Goal: Task Accomplishment & Management: Manage account settings

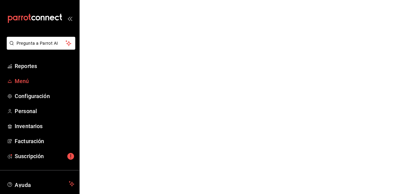
click at [28, 82] on span "Menú" at bounding box center [45, 81] width 60 height 8
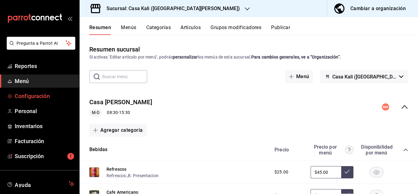
click at [35, 97] on span "Configuración" at bounding box center [45, 96] width 60 height 8
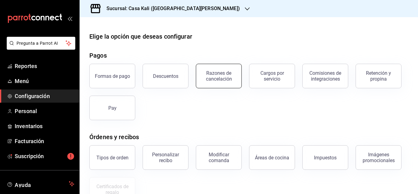
click at [218, 84] on button "Razones de cancelación" at bounding box center [219, 76] width 46 height 24
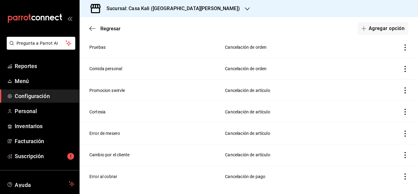
scroll to position [80, 0]
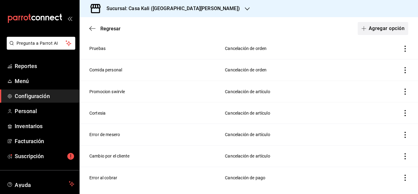
click at [375, 28] on button "Agregar opción" at bounding box center [383, 28] width 50 height 13
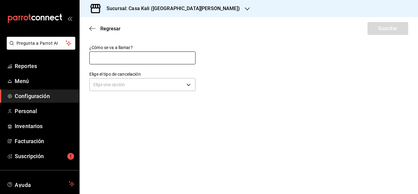
click at [147, 57] on input "text" at bounding box center [142, 57] width 106 height 13
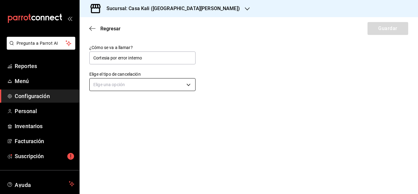
type input "Cortesia por error interno"
click at [129, 85] on body "Pregunta a Parrot AI Reportes Menú Configuración Personal Inventarios Facturaci…" at bounding box center [209, 97] width 418 height 194
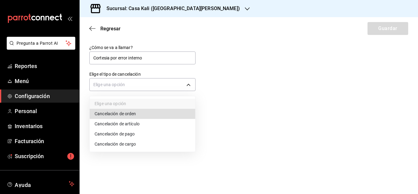
click at [131, 124] on li "Cancelación de artículo" at bounding box center [143, 124] width 106 height 10
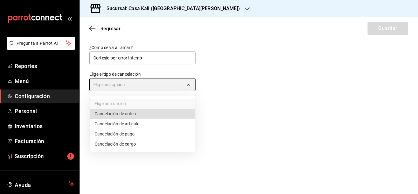
type input "ORDER_ITEM"
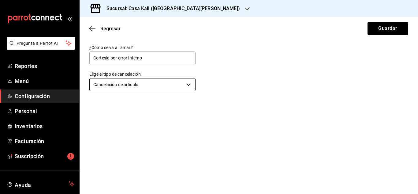
click at [168, 88] on body "Pregunta a Parrot AI Reportes Menú Configuración Personal Inventarios Facturaci…" at bounding box center [209, 97] width 418 height 194
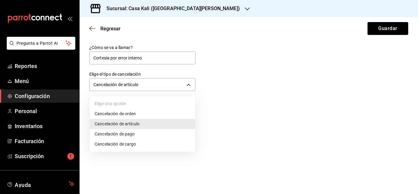
click at [236, 159] on div at bounding box center [209, 97] width 418 height 194
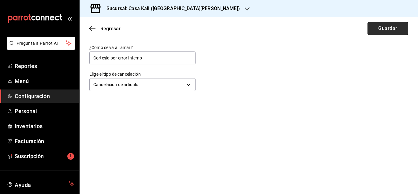
click at [383, 26] on button "Guardar" at bounding box center [388, 28] width 41 height 13
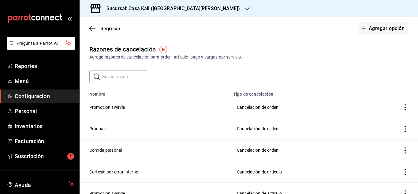
click at [162, 13] on div "Sucursal: Casa Kali ([GEOGRAPHIC_DATA][PERSON_NAME])" at bounding box center [168, 8] width 168 height 17
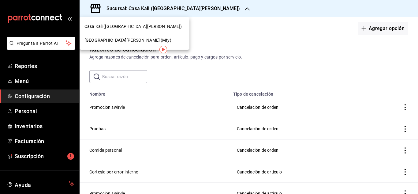
click at [143, 39] on div "[GEOGRAPHIC_DATA][PERSON_NAME] (Mty)" at bounding box center [134, 40] width 100 height 6
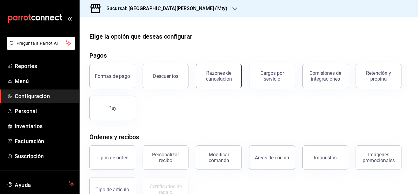
click at [228, 84] on button "Razones de cancelación" at bounding box center [219, 76] width 46 height 24
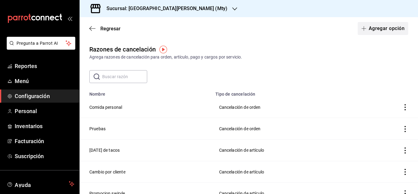
click at [393, 25] on button "Agregar opción" at bounding box center [383, 28] width 50 height 13
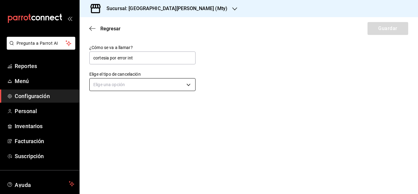
type input "cortesia por error int"
click at [130, 87] on body "Pregunta a Parrot AI Reportes Menú Configuración Personal Inventarios Facturaci…" at bounding box center [209, 97] width 418 height 194
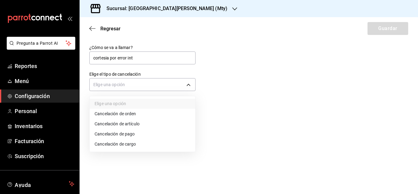
click at [122, 125] on li "Cancelación de artículo" at bounding box center [143, 124] width 106 height 10
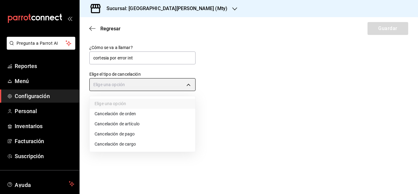
type input "ORDER_ITEM"
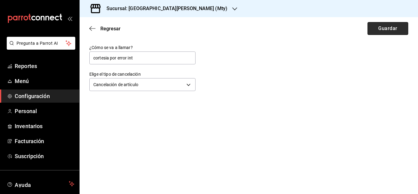
click at [402, 30] on button "Guardar" at bounding box center [388, 28] width 41 height 13
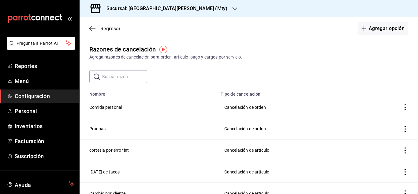
click at [92, 30] on icon "button" at bounding box center [92, 29] width 6 height 6
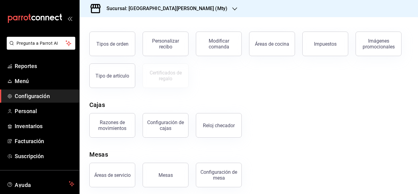
scroll to position [117, 0]
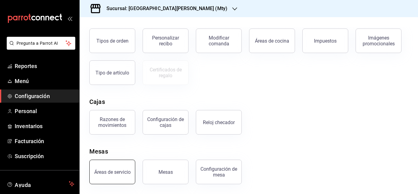
click at [117, 175] on button "Áreas de servicio" at bounding box center [112, 171] width 46 height 24
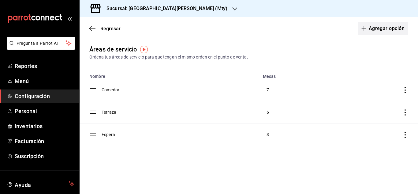
click at [383, 29] on button "Agregar opción" at bounding box center [383, 28] width 50 height 13
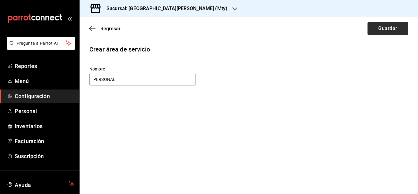
type input "PERSONAL"
click at [383, 24] on button "Guardar" at bounding box center [388, 28] width 41 height 13
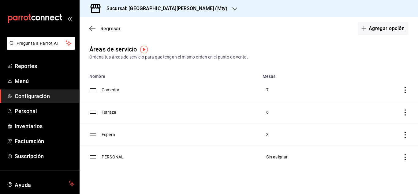
click at [94, 30] on icon "button" at bounding box center [92, 29] width 6 height 6
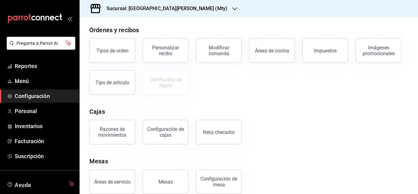
scroll to position [117, 0]
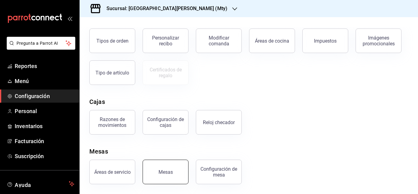
click at [174, 168] on button "Mesas" at bounding box center [166, 171] width 46 height 24
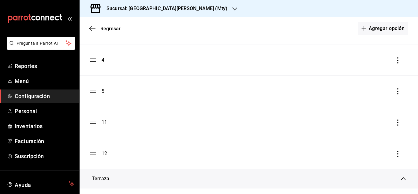
scroll to position [134, 0]
click at [384, 25] on button "Agregar opción" at bounding box center [383, 28] width 50 height 13
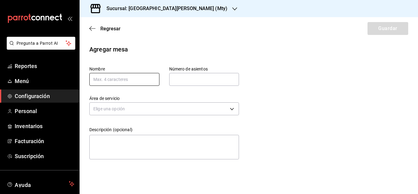
click at [130, 76] on input "text" at bounding box center [124, 79] width 70 height 13
type input "P1"
click at [185, 82] on input "text" at bounding box center [204, 79] width 70 height 12
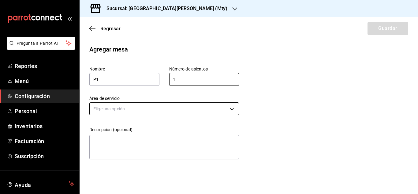
type input "1"
click at [144, 109] on body "Pregunta a Parrot AI Reportes Menú Configuración Personal Inventarios Facturaci…" at bounding box center [209, 97] width 418 height 194
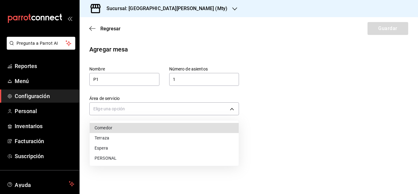
click at [106, 161] on li "PERSONAL" at bounding box center [164, 158] width 149 height 10
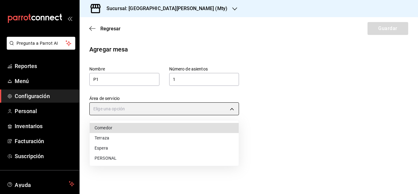
type input "32ddc2cc-2e51-4335-9f93-b39c13b23250"
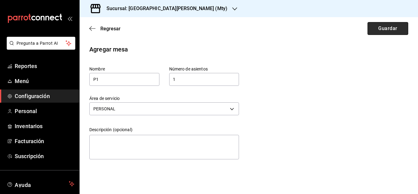
click at [390, 28] on button "Guardar" at bounding box center [388, 28] width 41 height 13
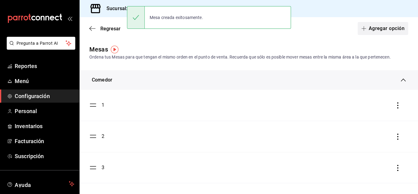
click at [387, 31] on button "Agregar opción" at bounding box center [383, 28] width 50 height 13
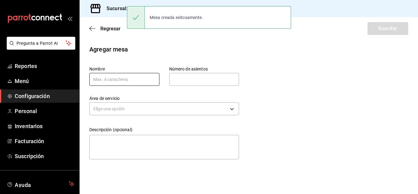
click at [122, 80] on input "text" at bounding box center [124, 79] width 70 height 13
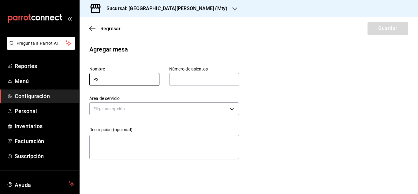
type input "P2"
click at [190, 81] on input "text" at bounding box center [204, 79] width 70 height 12
type input "2"
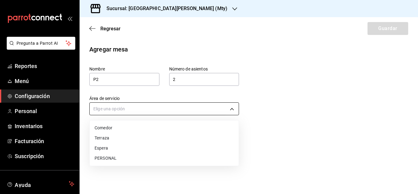
click at [140, 109] on body "Pregunta a Parrot AI Reportes Menú Configuración Personal Inventarios Facturaci…" at bounding box center [209, 97] width 418 height 194
click at [103, 159] on li "PERSONAL" at bounding box center [164, 158] width 149 height 10
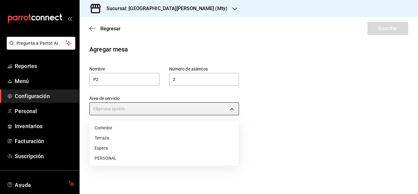
type input "32ddc2cc-2e51-4335-9f93-b39c13b23250"
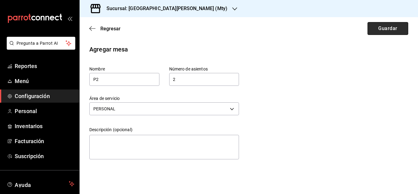
click at [384, 31] on button "Guardar" at bounding box center [388, 28] width 41 height 13
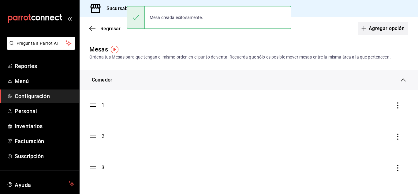
click at [375, 28] on button "Agregar opción" at bounding box center [383, 28] width 50 height 13
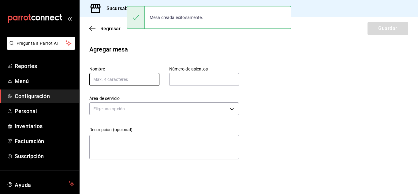
click at [132, 82] on input "text" at bounding box center [124, 79] width 70 height 13
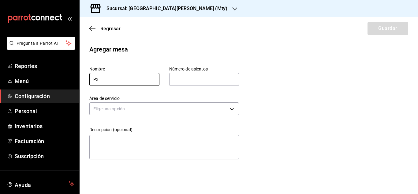
type input "P3"
click at [193, 77] on input "text" at bounding box center [204, 79] width 70 height 12
type input "2"
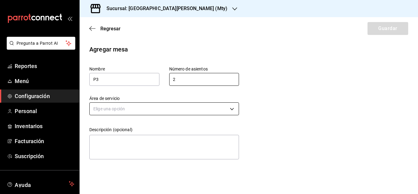
click at [136, 111] on body "Pregunta a Parrot AI Reportes Menú Configuración Personal Inventarios Facturaci…" at bounding box center [209, 97] width 418 height 194
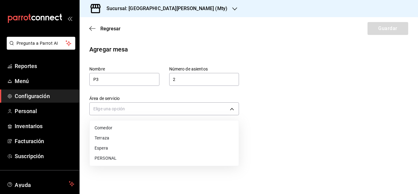
click at [102, 159] on li "PERSONAL" at bounding box center [164, 158] width 149 height 10
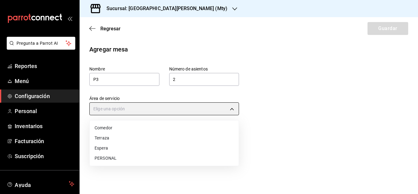
type input "32ddc2cc-2e51-4335-9f93-b39c13b23250"
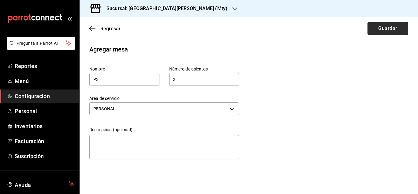
click at [391, 32] on button "Guardar" at bounding box center [388, 28] width 41 height 13
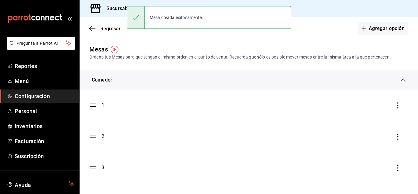
click at [390, 35] on div "Regresar Agregar opción" at bounding box center [249, 28] width 338 height 23
click at [388, 32] on button "Agregar opción" at bounding box center [383, 28] width 50 height 13
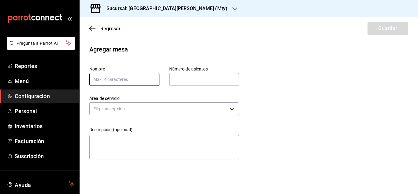
click at [126, 81] on input "text" at bounding box center [124, 79] width 70 height 13
type input "P4"
click at [182, 79] on input "text" at bounding box center [204, 79] width 70 height 12
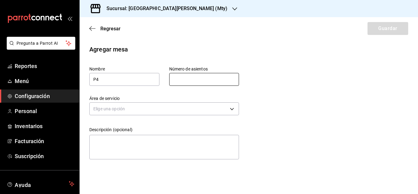
type input "2"
click at [92, 27] on icon "button" at bounding box center [92, 29] width 6 height 6
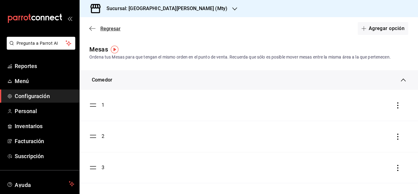
click at [93, 29] on icon "button" at bounding box center [92, 29] width 6 height 6
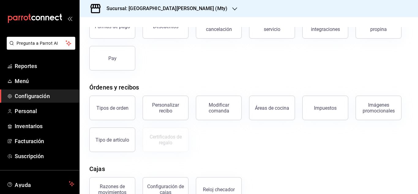
scroll to position [117, 0]
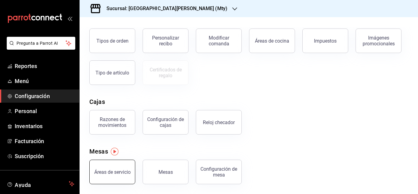
click at [126, 172] on div "Áreas de servicio" at bounding box center [112, 172] width 36 height 6
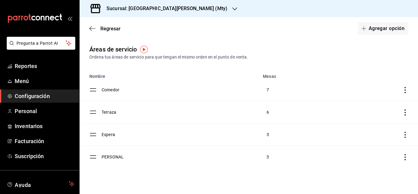
click at [406, 156] on icon "discountsTable" at bounding box center [405, 157] width 6 height 6
click at [357, 176] on li "Eliminar" at bounding box center [372, 172] width 72 height 17
click at [405, 159] on icon "discountsTable" at bounding box center [405, 157] width 1 height 6
click at [361, 173] on span "Eliminar" at bounding box center [362, 172] width 16 height 5
click at [92, 28] on icon "button" at bounding box center [92, 29] width 6 height 6
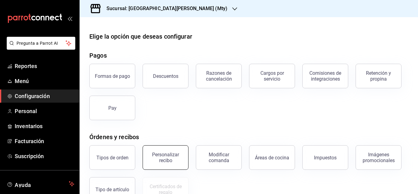
scroll to position [117, 0]
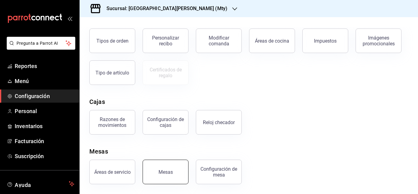
click at [176, 166] on button "Mesas" at bounding box center [166, 171] width 46 height 24
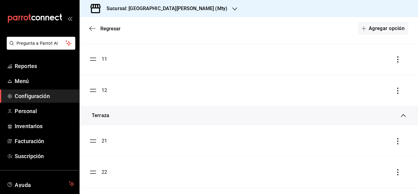
scroll to position [555, 0]
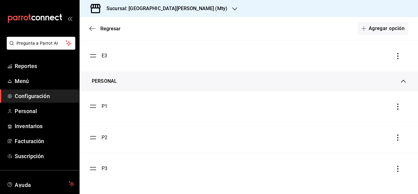
click at [398, 168] on icon "button" at bounding box center [398, 169] width 6 height 6
click at [368, 169] on div "Eliminar" at bounding box center [366, 168] width 16 height 5
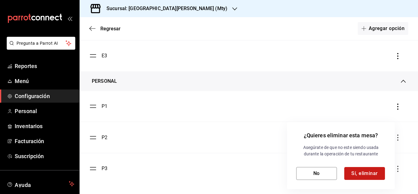
click at [359, 176] on button "Sí, eliminar" at bounding box center [364, 173] width 41 height 13
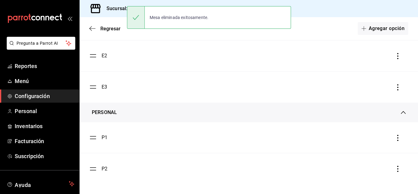
scroll to position [524, 0]
click at [398, 138] on icon "button" at bounding box center [397, 138] width 1 height 6
click at [351, 139] on icon "button" at bounding box center [349, 137] width 7 height 7
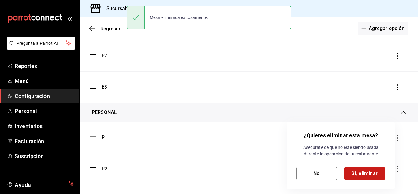
click at [361, 175] on button "Sí, eliminar" at bounding box center [364, 173] width 41 height 13
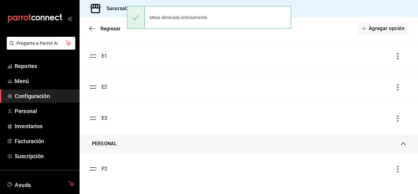
scroll to position [493, 0]
click at [397, 167] on icon "button" at bounding box center [398, 169] width 6 height 6
click at [373, 170] on div "Eliminar" at bounding box center [366, 168] width 16 height 5
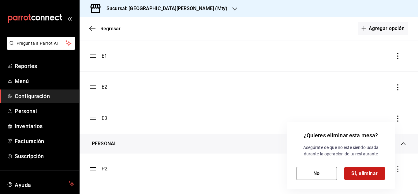
click at [368, 174] on button "Sí, eliminar" at bounding box center [364, 173] width 41 height 13
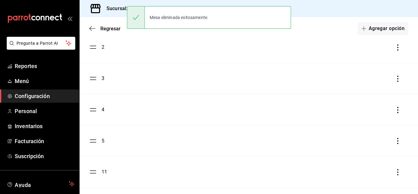
scroll to position [0, 0]
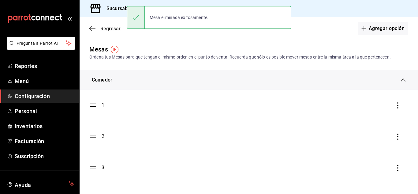
click at [94, 27] on icon "button" at bounding box center [92, 29] width 6 height 6
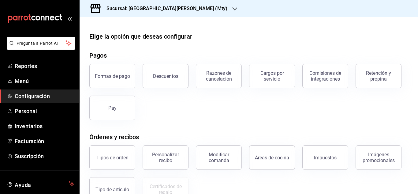
scroll to position [117, 0]
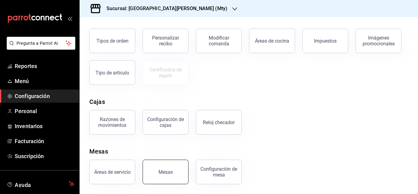
click at [176, 170] on button "Mesas" at bounding box center [166, 171] width 46 height 24
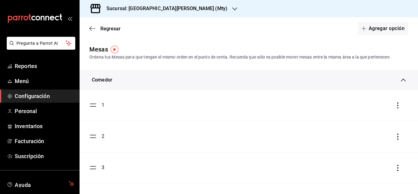
click at [90, 32] on div "Regresar Agregar opción" at bounding box center [249, 28] width 338 height 23
click at [92, 27] on icon "button" at bounding box center [92, 29] width 6 height 6
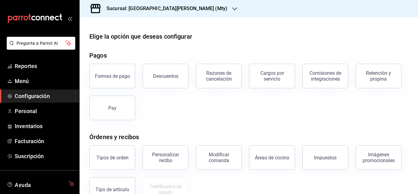
scroll to position [117, 0]
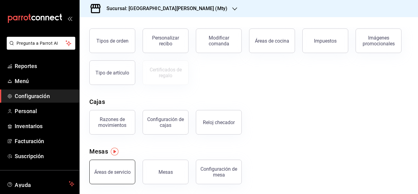
click at [117, 174] on div "Áreas de servicio" at bounding box center [112, 172] width 36 height 6
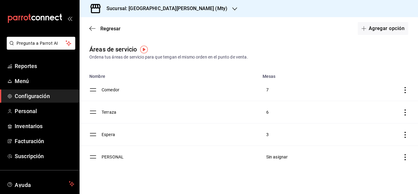
click at [407, 155] on icon "discountsTable" at bounding box center [405, 157] width 6 height 6
click at [363, 170] on span "Eliminar" at bounding box center [362, 172] width 16 height 5
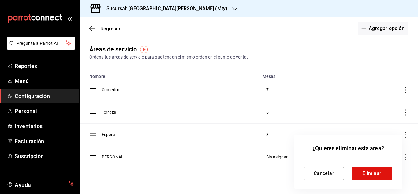
click at [363, 170] on button "Eliminar" at bounding box center [372, 173] width 41 height 13
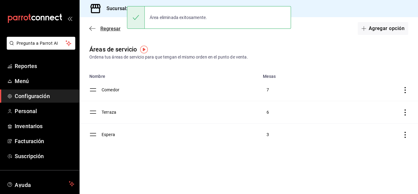
click at [90, 29] on icon "button" at bounding box center [90, 28] width 2 height 5
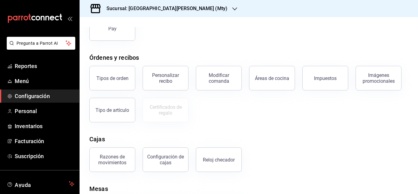
scroll to position [79, 0]
click at [113, 69] on button "Tipos de orden" at bounding box center [112, 78] width 46 height 24
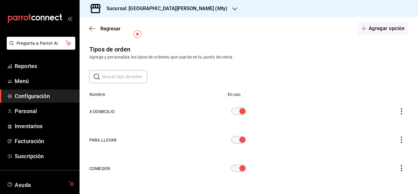
scroll to position [15, 0]
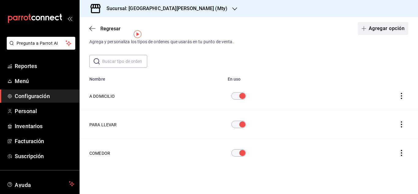
click at [377, 28] on button "Agregar opción" at bounding box center [383, 28] width 50 height 13
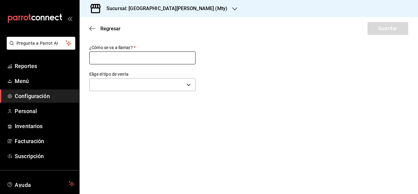
click at [122, 61] on input "text" at bounding box center [142, 57] width 106 height 13
type input "p"
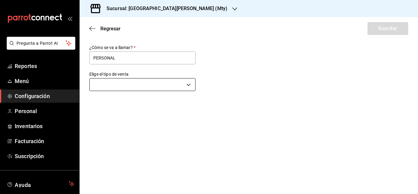
type input "PERSONAL"
click at [124, 88] on body "Pregunta a Parrot AI Reportes Menú Configuración Personal Inventarios Facturaci…" at bounding box center [209, 97] width 418 height 194
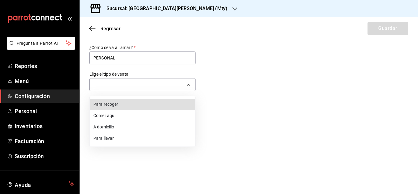
click at [119, 116] on li "Comer aquí" at bounding box center [143, 115] width 106 height 11
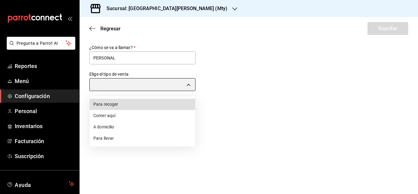
type input "DINE_IN"
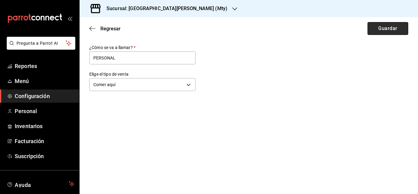
click at [380, 25] on button "Guardar" at bounding box center [388, 28] width 41 height 13
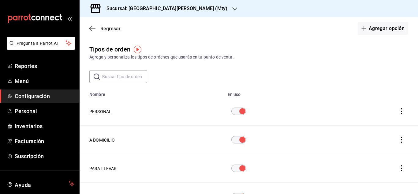
click at [90, 28] on icon "button" at bounding box center [92, 28] width 6 height 0
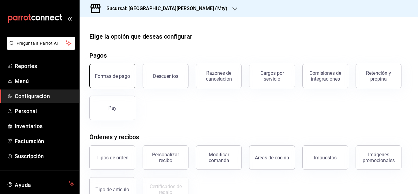
click at [129, 79] on button "Formas de pago" at bounding box center [112, 76] width 46 height 24
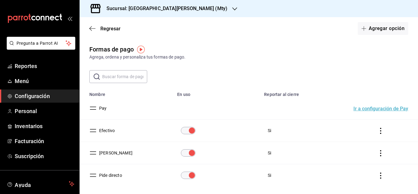
click at [129, 79] on input "text" at bounding box center [124, 76] width 45 height 12
click at [187, 74] on div "​ ​" at bounding box center [249, 76] width 338 height 13
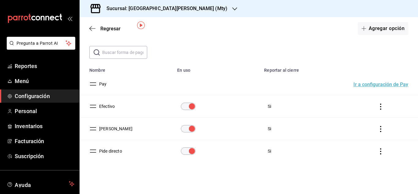
click at [365, 83] on button "Ir a configuración de Pay" at bounding box center [380, 84] width 55 height 5
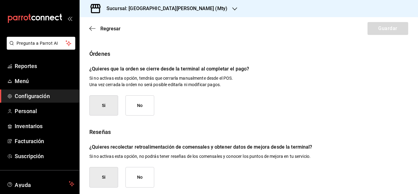
scroll to position [119, 0]
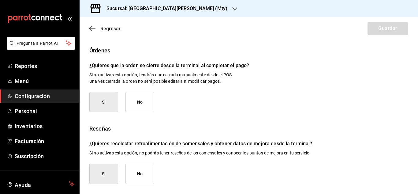
click at [91, 30] on icon "button" at bounding box center [90, 28] width 2 height 5
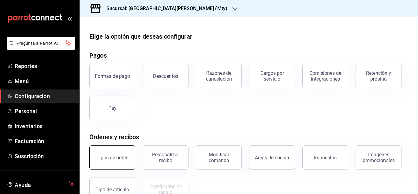
click at [121, 146] on button "Tipos de orden" at bounding box center [112, 157] width 46 height 24
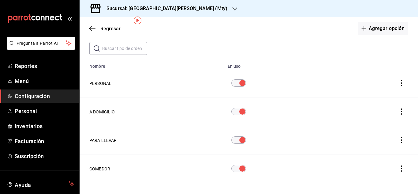
scroll to position [41, 0]
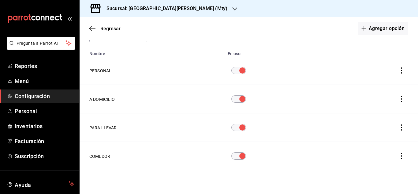
click at [400, 73] on icon "actions" at bounding box center [401, 70] width 6 height 6
click at [379, 77] on span "Eliminar" at bounding box center [383, 79] width 16 height 5
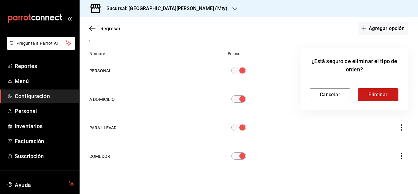
click at [375, 94] on button "Eliminar" at bounding box center [378, 94] width 41 height 13
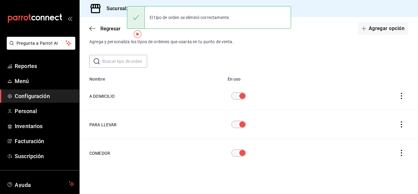
scroll to position [15, 0]
click at [385, 28] on button "Agregar opción" at bounding box center [383, 28] width 50 height 13
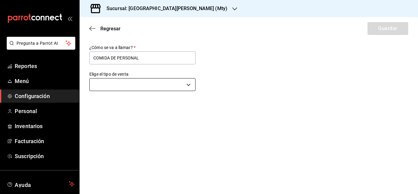
type input "COMIDA DE PERSONAL"
click at [103, 84] on body "Pregunta a Parrot AI Reportes Menú Configuración Personal Inventarios Facturaci…" at bounding box center [209, 97] width 418 height 194
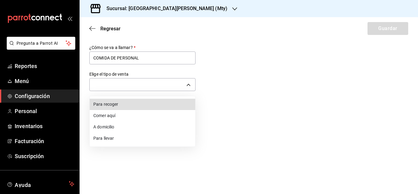
click at [114, 118] on li "Comer aquí" at bounding box center [143, 115] width 106 height 11
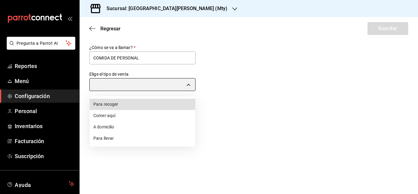
type input "DINE_IN"
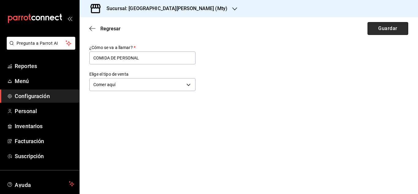
click at [374, 31] on button "Guardar" at bounding box center [388, 28] width 41 height 13
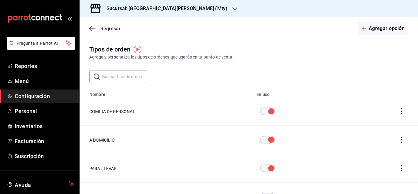
click at [90, 29] on icon "button" at bounding box center [92, 29] width 6 height 6
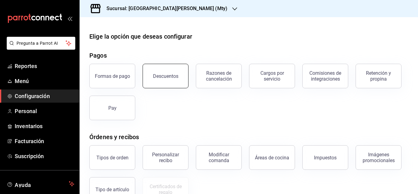
click at [154, 73] on button "Descuentos" at bounding box center [166, 76] width 46 height 24
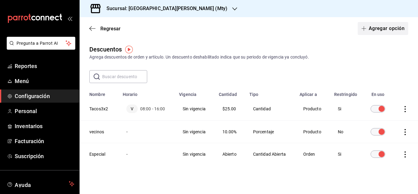
click at [380, 32] on button "Agregar opción" at bounding box center [383, 28] width 50 height 13
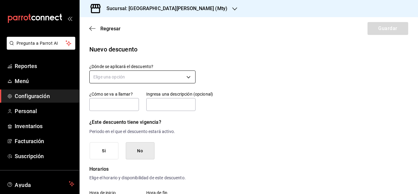
click at [178, 77] on body "Pregunta a Parrot AI Reportes Menú Configuración Personal Inventarios Facturaci…" at bounding box center [209, 97] width 418 height 194
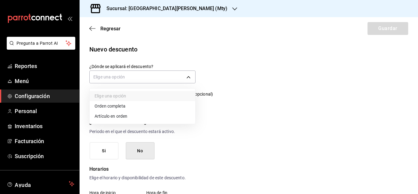
click at [119, 108] on li "Orden completa" at bounding box center [143, 106] width 106 height 10
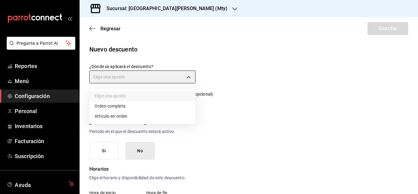
type input "ORDER"
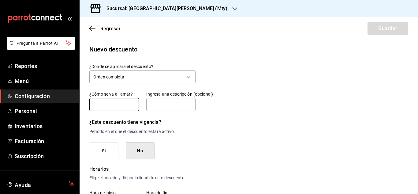
click at [119, 106] on input "text" at bounding box center [114, 104] width 50 height 13
type input "COMIDA DE PERSONAL"
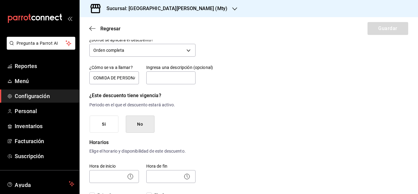
scroll to position [27, 0]
click at [146, 131] on button "No" at bounding box center [140, 123] width 29 height 17
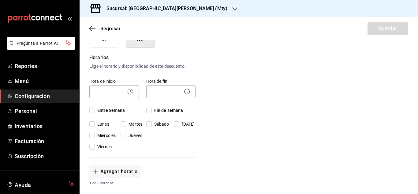
scroll to position [111, 0]
click at [91, 111] on input "Entre Semana" at bounding box center [92, 111] width 6 height 6
checkbox input "true"
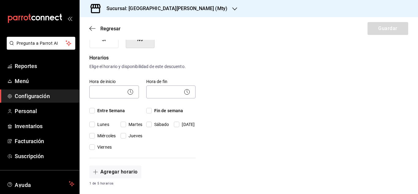
checkbox input "true"
click at [149, 111] on input "Fin de semana" at bounding box center [149, 111] width 6 height 6
checkbox input "true"
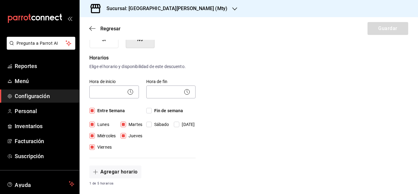
checkbox input "true"
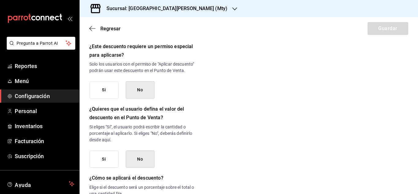
scroll to position [262, 0]
click at [111, 98] on button "Si" at bounding box center [104, 88] width 29 height 17
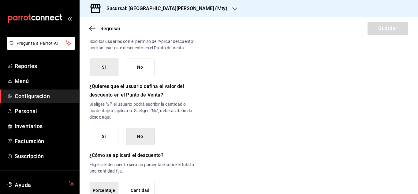
scroll to position [288, 0]
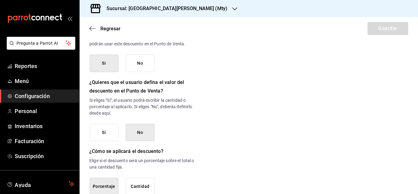
click at [136, 136] on button "No" at bounding box center [140, 132] width 29 height 17
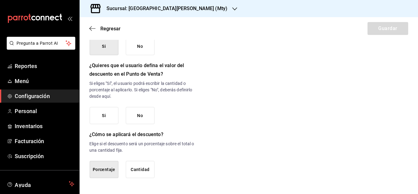
click at [112, 166] on button "Porcentaje" at bounding box center [104, 169] width 29 height 17
click at [139, 117] on button "No" at bounding box center [140, 115] width 29 height 17
click at [97, 167] on button "Porcentaje" at bounding box center [104, 169] width 29 height 17
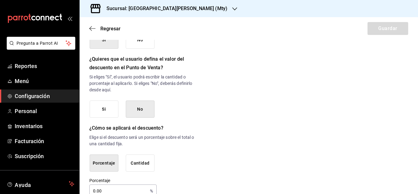
scroll to position [331, 0]
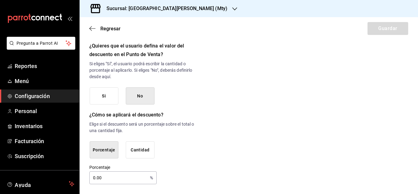
click at [103, 177] on input "0.00" at bounding box center [118, 177] width 58 height 12
type input "0"
type input "100"
click at [170, 182] on div "Porcentaje 100 % Porcentaje" at bounding box center [142, 174] width 106 height 20
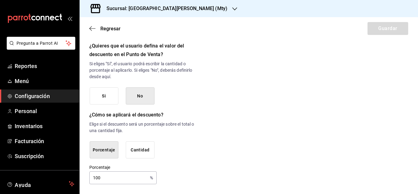
click at [107, 174] on input "100" at bounding box center [118, 177] width 58 height 12
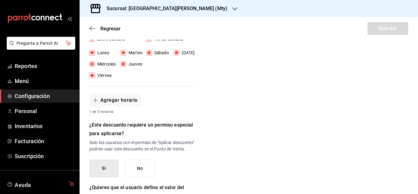
scroll to position [180, 0]
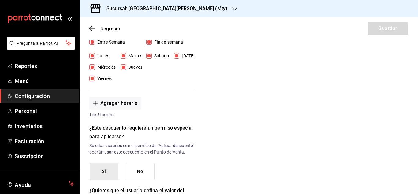
click at [100, 110] on div "Agregar horario 1 de 5 horarios" at bounding box center [142, 107] width 106 height 21
click at [98, 104] on span "button" at bounding box center [96, 103] width 7 height 5
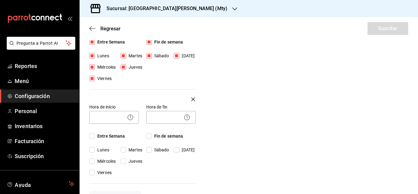
click at [92, 136] on input "Entre Semana" at bounding box center [92, 136] width 6 height 6
checkbox input "true"
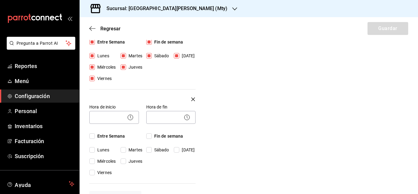
checkbox input "true"
click at [193, 100] on icon "button" at bounding box center [193, 98] width 4 height 7
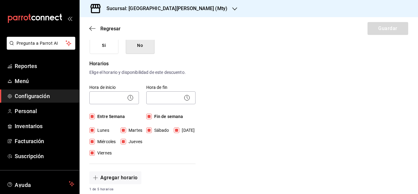
scroll to position [105, 0]
click at [110, 95] on body "Pregunta a Parrot AI Reportes Menú Configuración Personal Inventarios Facturaci…" at bounding box center [209, 97] width 418 height 194
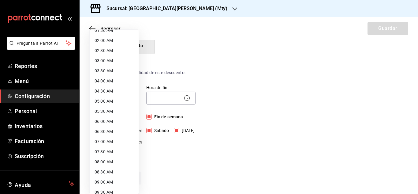
scroll to position [39, 0]
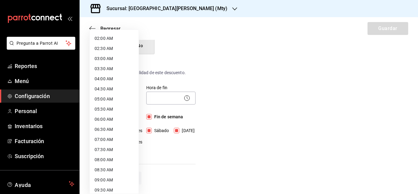
click at [110, 159] on li "08:00 AM" at bounding box center [114, 160] width 49 height 10
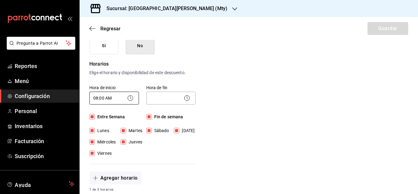
click at [116, 99] on body "Pregunta a Parrot AI Reportes Menú Configuración Personal Inventarios Facturaci…" at bounding box center [209, 97] width 418 height 194
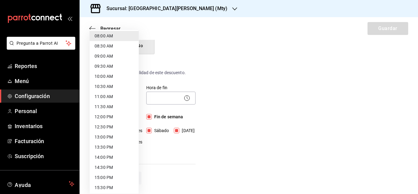
scroll to position [162, 0]
click at [103, 116] on li "12:00 PM" at bounding box center [114, 117] width 49 height 10
type input "12:00"
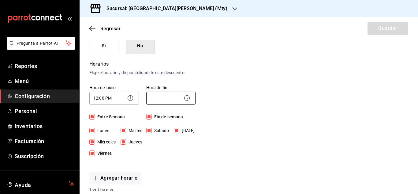
click at [163, 100] on body "Pregunta a Parrot AI Reportes Menú Configuración Personal Inventarios Facturaci…" at bounding box center [209, 97] width 418 height 194
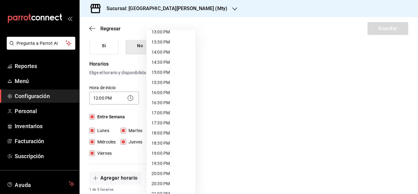
scroll to position [265, 0]
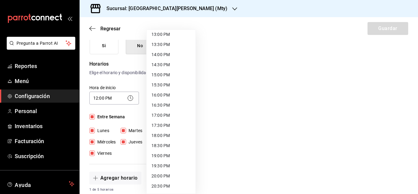
click at [158, 86] on li "15:30 PM" at bounding box center [171, 85] width 49 height 10
type input "15:30"
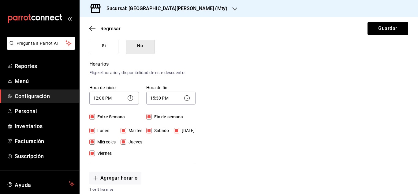
click at [206, 103] on div "Nuevo descuento ¿Dónde se aplicará el descuento? Orden completa ORDER ¿Cómo se …" at bounding box center [249, 171] width 338 height 463
click at [381, 30] on button "Guardar" at bounding box center [388, 28] width 41 height 13
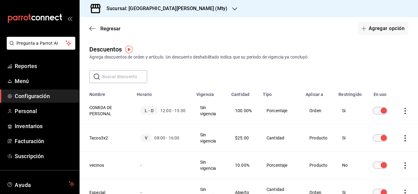
click at [152, 12] on h3 "Sucursal: [GEOGRAPHIC_DATA][PERSON_NAME] (Mty)" at bounding box center [165, 8] width 126 height 7
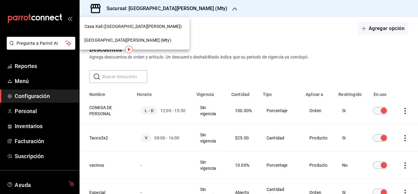
click at [129, 24] on span "Casa Kali ([GEOGRAPHIC_DATA][PERSON_NAME])" at bounding box center [133, 26] width 98 height 6
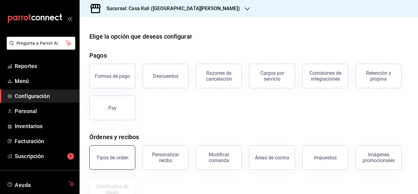
click at [114, 163] on button "Tipos de orden" at bounding box center [112, 157] width 46 height 24
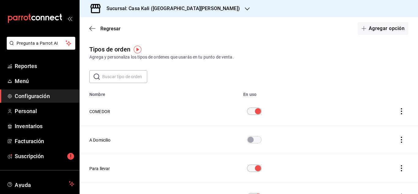
click at [110, 77] on input "text" at bounding box center [124, 76] width 45 height 12
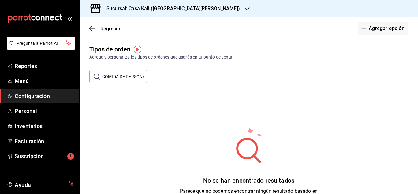
scroll to position [0, 4]
type input "COMIDA DE PERSONAL"
click at [365, 28] on icon "button" at bounding box center [363, 28] width 5 height 0
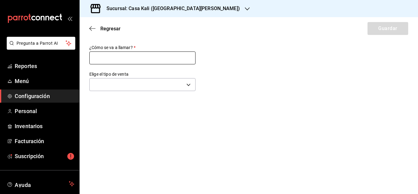
click at [178, 60] on input "text" at bounding box center [142, 57] width 106 height 13
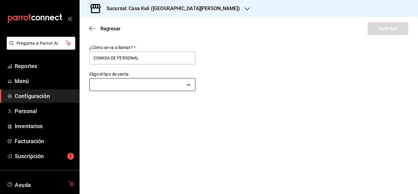
type input "COMIDA DE PERSONAL"
click at [156, 80] on body "Pregunta a Parrot AI Reportes Menú Configuración Personal Inventarios Facturaci…" at bounding box center [209, 97] width 418 height 194
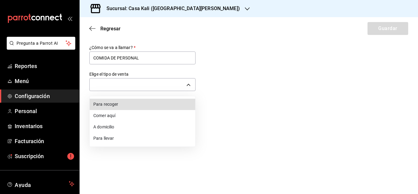
click at [122, 113] on li "Comer aquí" at bounding box center [143, 115] width 106 height 11
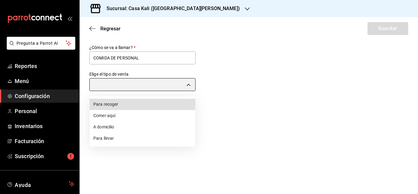
type input "DINE_IN"
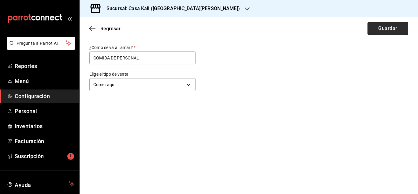
click at [374, 28] on button "Guardar" at bounding box center [388, 28] width 41 height 13
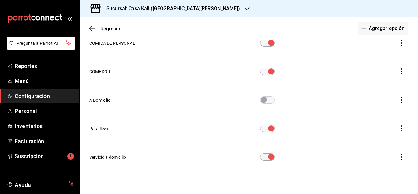
scroll to position [68, 0]
click at [243, 123] on th "Para llevar" at bounding box center [166, 129] width 173 height 28
click at [269, 157] on input "diningOptionTable" at bounding box center [271, 157] width 22 height 7
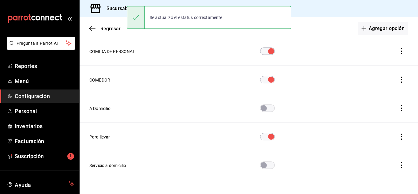
scroll to position [61, 0]
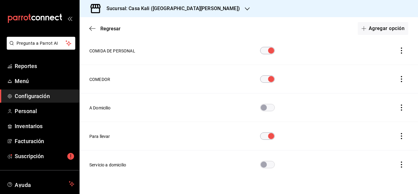
click at [270, 166] on input "diningOptionTable" at bounding box center [264, 164] width 22 height 7
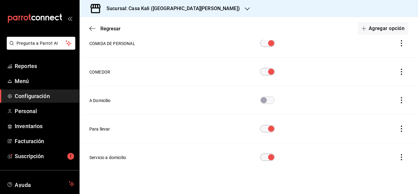
scroll to position [72, 0]
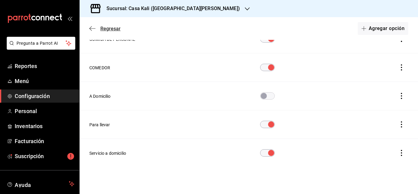
click at [92, 27] on icon "button" at bounding box center [92, 29] width 6 height 6
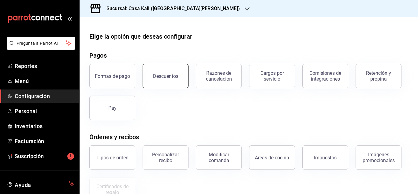
click at [175, 74] on div "Descuentos" at bounding box center [165, 76] width 25 height 6
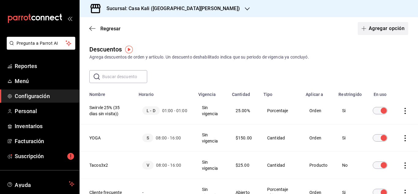
click at [387, 29] on button "Agregar opción" at bounding box center [383, 28] width 50 height 13
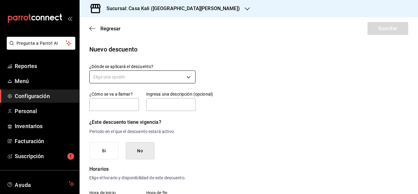
click at [181, 78] on body "Pregunta a Parrot AI Reportes Menú Configuración Personal Inventarios Facturaci…" at bounding box center [209, 97] width 418 height 194
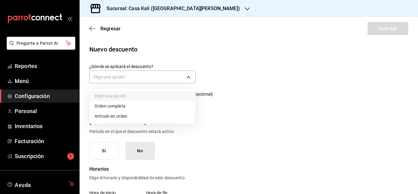
click at [104, 107] on li "Orden completa" at bounding box center [143, 106] width 106 height 10
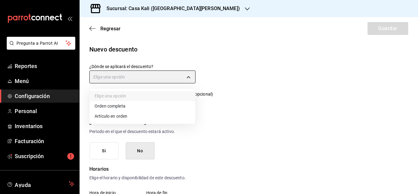
type input "ORDER"
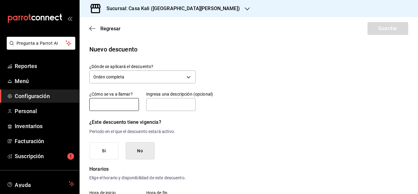
click at [113, 103] on input "text" at bounding box center [114, 104] width 50 height 13
type input "COMIDA DE PERSONAL"
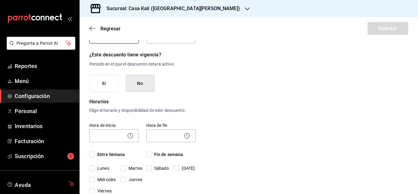
scroll to position [70, 0]
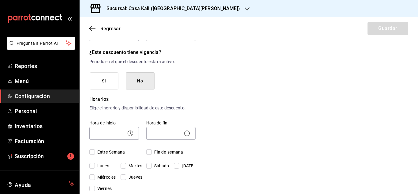
click at [94, 151] on input "Entre Semana" at bounding box center [92, 152] width 6 height 6
checkbox input "true"
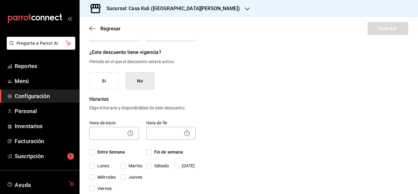
checkbox input "true"
click at [152, 151] on span "Fin de semana" at bounding box center [168, 152] width 32 height 6
click at [152, 151] on input "Fin de semana" at bounding box center [149, 152] width 6 height 6
checkbox input "true"
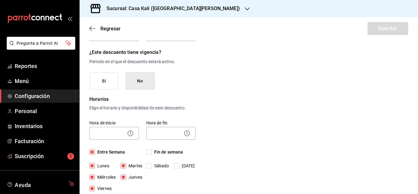
checkbox input "true"
click at [116, 135] on body "Pregunta a Parrot AI Reportes Menú Configuración Personal Inventarios Facturaci…" at bounding box center [209, 97] width 418 height 194
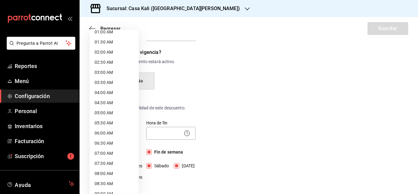
scroll to position [27, 0]
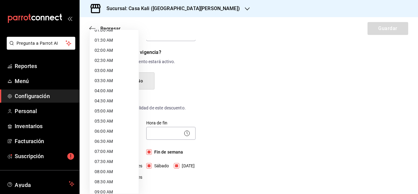
click at [110, 173] on li "08:00 AM" at bounding box center [114, 171] width 49 height 10
type input "08:00"
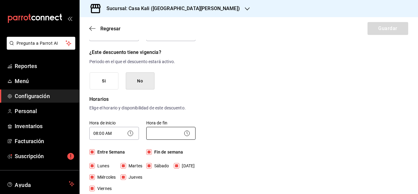
click at [170, 130] on body "Pregunta a Parrot AI Reportes Menú Configuración Personal Inventarios Facturaci…" at bounding box center [209, 97] width 418 height 194
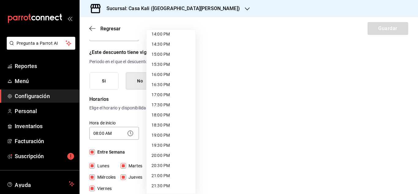
scroll to position [285, 0]
click at [166, 65] on li "15:30 PM" at bounding box center [171, 65] width 49 height 10
type input "15:30"
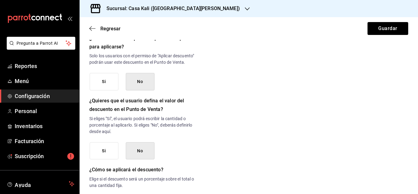
scroll to position [331, 0]
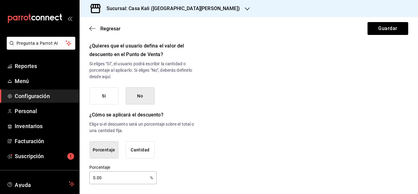
click at [99, 182] on input "0.00" at bounding box center [118, 177] width 58 height 12
type input "100"
click at [382, 32] on button "Guardar" at bounding box center [388, 28] width 41 height 13
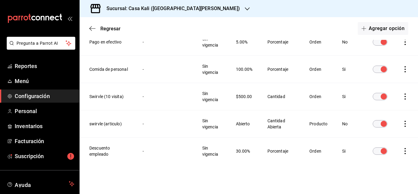
scroll to position [262, 0]
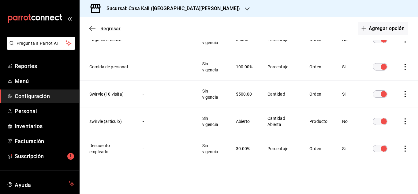
click at [92, 28] on icon "button" at bounding box center [92, 29] width 6 height 6
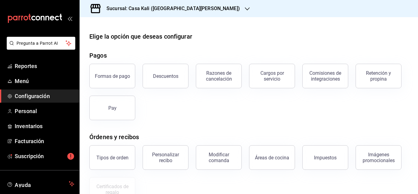
click at [136, 5] on h3 "Sucursal: Casa Kali ([GEOGRAPHIC_DATA][PERSON_NAME])" at bounding box center [171, 8] width 138 height 7
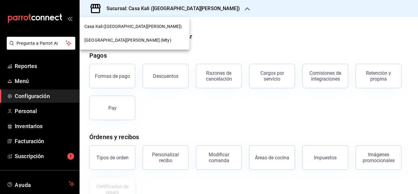
click at [126, 39] on span "[GEOGRAPHIC_DATA][PERSON_NAME] (Mty)" at bounding box center [127, 40] width 87 height 6
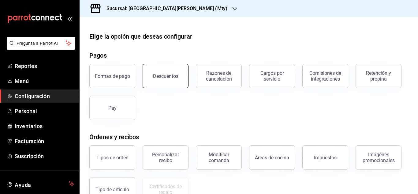
click at [180, 81] on button "Descuentos" at bounding box center [166, 76] width 46 height 24
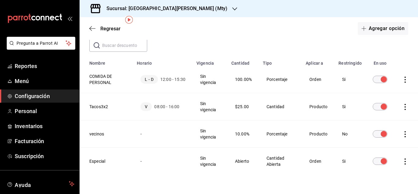
scroll to position [28, 0]
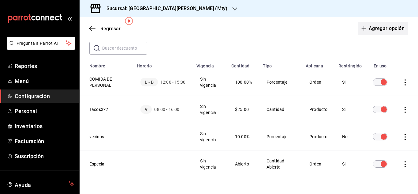
click at [370, 30] on button "Agregar opción" at bounding box center [383, 28] width 50 height 13
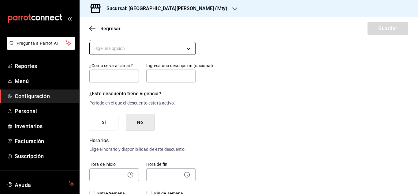
click at [150, 48] on body "Pregunta a Parrot AI Reportes Menú Configuración Personal Inventarios Facturaci…" at bounding box center [209, 97] width 418 height 194
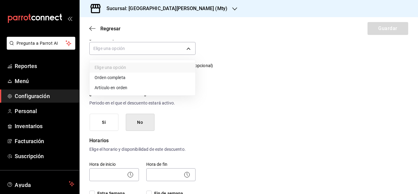
click at [129, 78] on li "Orden completa" at bounding box center [143, 78] width 106 height 10
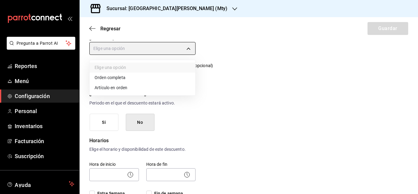
type input "ORDER"
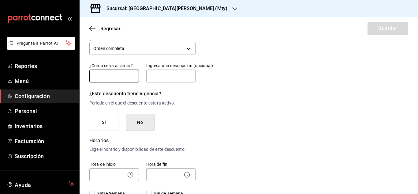
click at [125, 78] on input "text" at bounding box center [114, 75] width 50 height 13
type input "D"
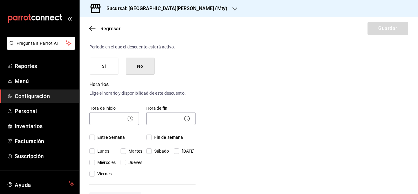
scroll to position [88, 0]
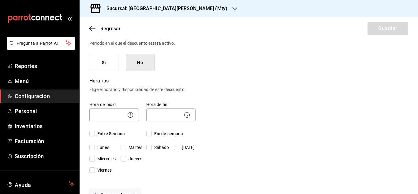
type input "Descuento empleado"
click at [93, 132] on input "Entre Semana" at bounding box center [92, 134] width 6 height 6
checkbox input "true"
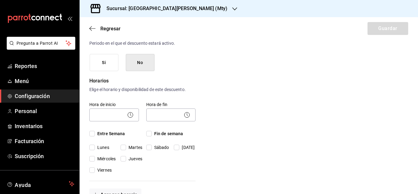
checkbox input "true"
click at [150, 134] on input "Fin de semana" at bounding box center [149, 134] width 6 height 6
checkbox input "true"
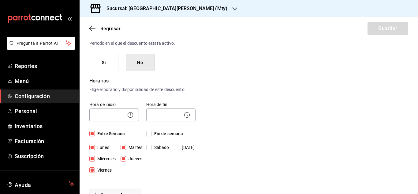
checkbox input "true"
click at [112, 116] on body "Pregunta a Parrot AI Reportes Menú Configuración Personal Inventarios Facturaci…" at bounding box center [209, 97] width 418 height 194
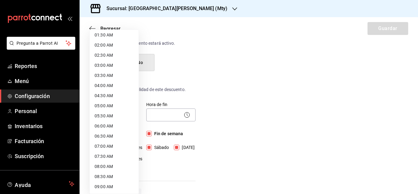
scroll to position [52, 0]
click at [106, 148] on li "08:00 AM" at bounding box center [114, 146] width 49 height 10
type input "08:00"
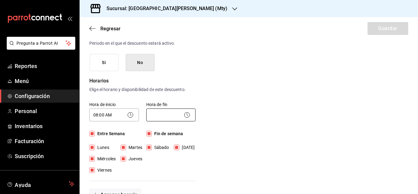
click at [162, 116] on body "Pregunta a Parrot AI Reportes Menú Configuración Personal Inventarios Facturaci…" at bounding box center [209, 97] width 418 height 194
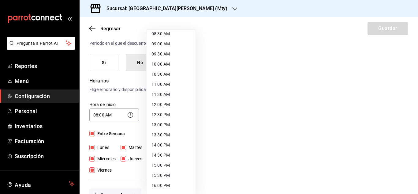
scroll to position [174, 0]
click at [160, 184] on li "16:00 PM" at bounding box center [171, 186] width 49 height 10
type input "16:00"
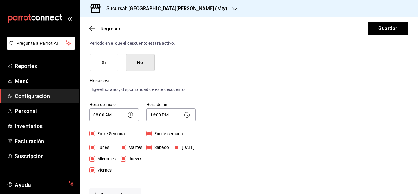
click at [252, 133] on div "Nuevo descuento ¿Dónde se aplicará el descuento? Orden completa ORDER ¿Cómo se …" at bounding box center [249, 188] width 338 height 463
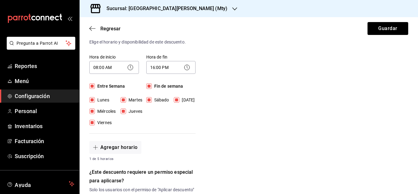
scroll to position [133, 0]
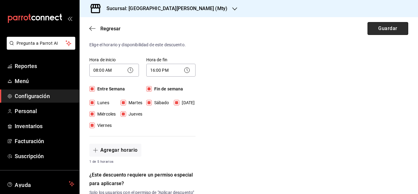
click at [393, 32] on button "Guardar" at bounding box center [388, 28] width 41 height 13
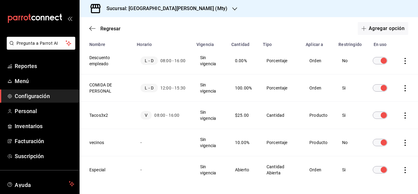
scroll to position [71, 0]
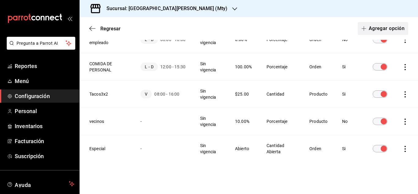
click at [388, 30] on button "Agregar opción" at bounding box center [383, 28] width 50 height 13
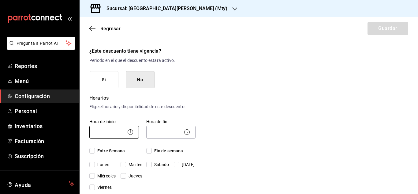
click at [110, 129] on body "Pregunta a Parrot AI Reportes Menú Configuración Personal Inventarios Facturaci…" at bounding box center [209, 97] width 418 height 194
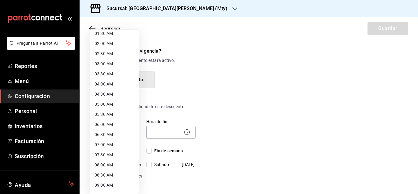
scroll to position [35, 0]
click at [103, 166] on li "08:00 AM" at bounding box center [114, 164] width 49 height 10
type input "08:00"
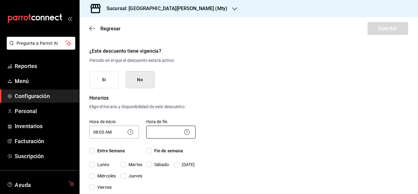
click at [158, 130] on body "Pregunta a Parrot AI Reportes Menú Configuración Personal Inventarios Facturaci…" at bounding box center [209, 97] width 418 height 194
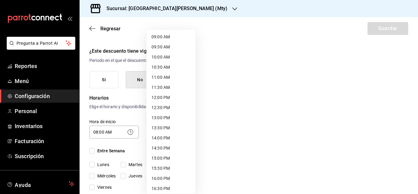
scroll to position [182, 0]
click at [163, 178] on li "16:00 PM" at bounding box center [171, 178] width 49 height 10
type input "16:00"
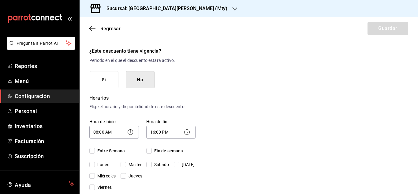
click at [92, 150] on input "Entre Semana" at bounding box center [92, 151] width 6 height 6
checkbox input "true"
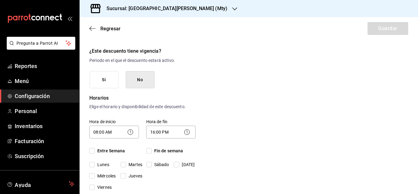
checkbox input "true"
click at [148, 151] on input "Fin de semana" at bounding box center [149, 151] width 6 height 6
checkbox input "true"
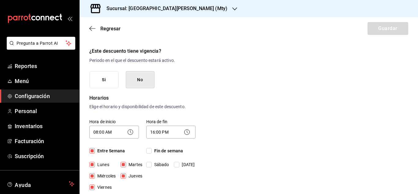
checkbox input "true"
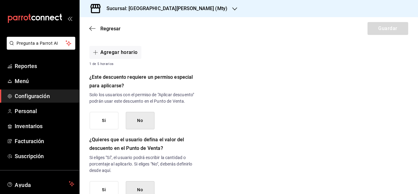
scroll to position [231, 0]
click at [103, 123] on button "Si" at bounding box center [104, 119] width 29 height 17
click at [142, 121] on button "No" at bounding box center [140, 119] width 29 height 17
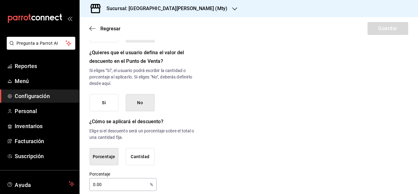
scroll to position [331, 0]
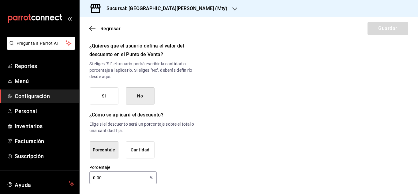
click at [97, 178] on input "0.00" at bounding box center [118, 177] width 58 height 12
type input "10"
click at [192, 169] on div "Porcentaje 10 % Porcentaje" at bounding box center [142, 174] width 106 height 20
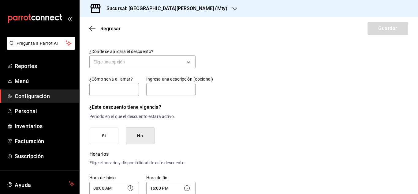
scroll to position [0, 0]
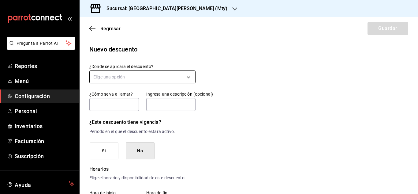
click at [128, 74] on body "Pregunta a Parrot AI Reportes Menú Configuración Personal Inventarios Facturaci…" at bounding box center [209, 97] width 418 height 194
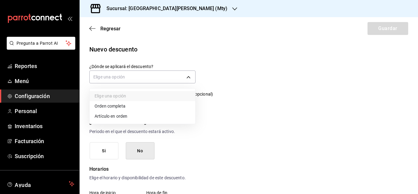
click at [117, 106] on li "Orden completa" at bounding box center [143, 106] width 106 height 10
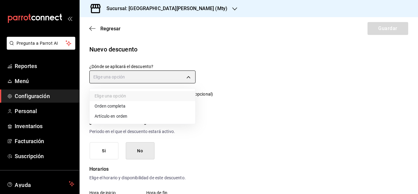
type input "ORDER"
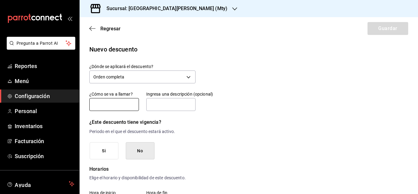
click at [114, 105] on input "text" at bounding box center [114, 104] width 50 height 13
type input "Vecinos"
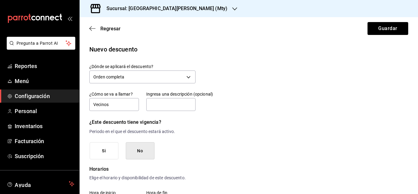
click at [392, 32] on button "Guardar" at bounding box center [388, 28] width 41 height 13
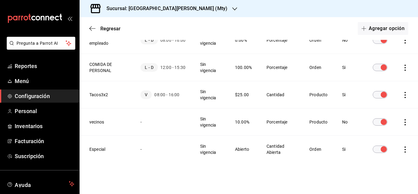
scroll to position [98, 0]
click at [407, 122] on icon "actions" at bounding box center [405, 121] width 6 height 6
click at [393, 130] on li "Eliminar" at bounding box center [382, 129] width 51 height 17
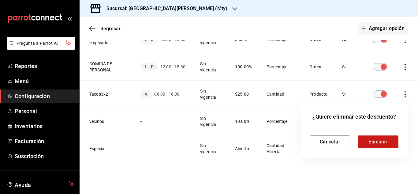
click at [381, 139] on button "Eliminar" at bounding box center [378, 141] width 41 height 13
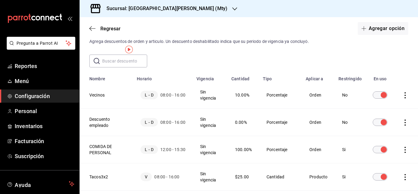
scroll to position [0, 0]
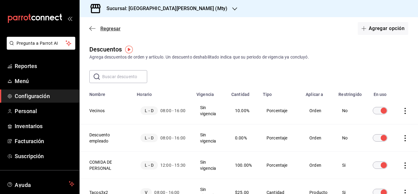
click at [94, 28] on icon "button" at bounding box center [92, 28] width 6 height 0
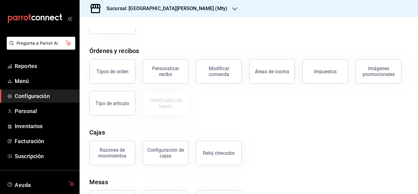
scroll to position [82, 0]
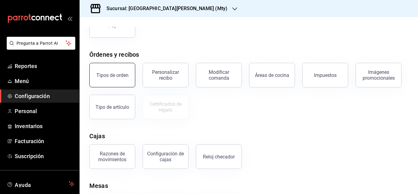
click at [102, 71] on button "Tipos de orden" at bounding box center [112, 75] width 46 height 24
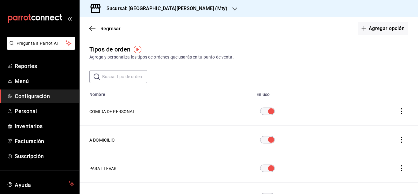
click at [399, 110] on icon "actions" at bounding box center [401, 111] width 6 height 6
click at [384, 116] on span "Eliminar" at bounding box center [377, 119] width 27 height 7
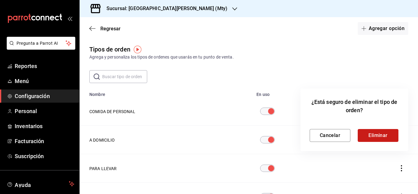
click at [366, 138] on button "Eliminar" at bounding box center [378, 135] width 41 height 13
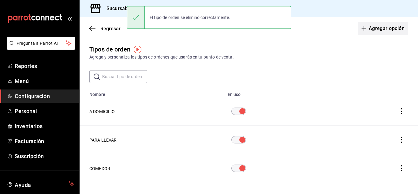
click at [386, 31] on button "Agregar opción" at bounding box center [383, 28] width 50 height 13
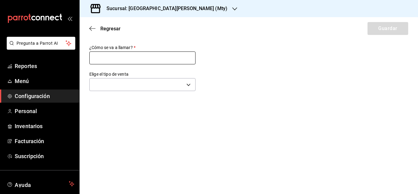
click at [136, 57] on input "text" at bounding box center [142, 57] width 106 height 13
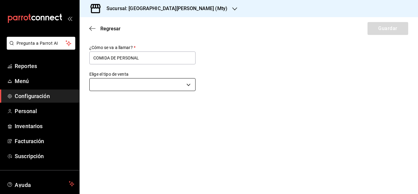
type input "COMIDA DE PERSONAL"
click at [97, 81] on body "Pregunta a Parrot AI Reportes Menú Configuración Personal Inventarios Facturaci…" at bounding box center [209, 97] width 418 height 194
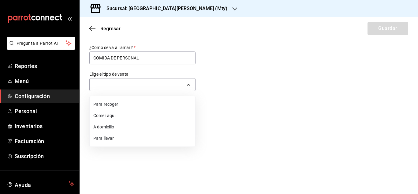
click at [110, 136] on li "Para llevar" at bounding box center [143, 138] width 106 height 11
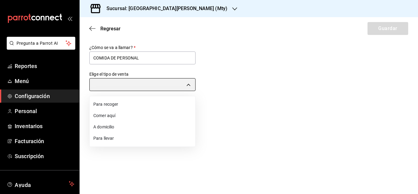
type input "TAKE_OUT"
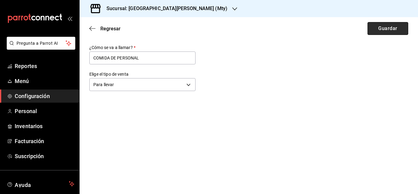
click at [381, 32] on button "Guardar" at bounding box center [388, 28] width 41 height 13
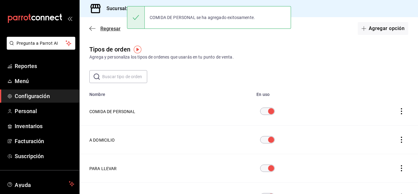
click at [91, 27] on icon "button" at bounding box center [92, 29] width 6 height 6
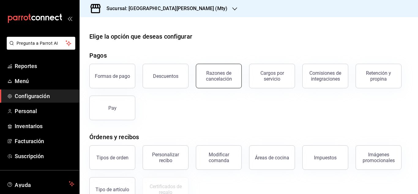
click at [227, 85] on button "Razones de cancelación" at bounding box center [219, 76] width 46 height 24
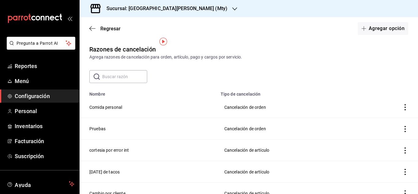
scroll to position [9, 0]
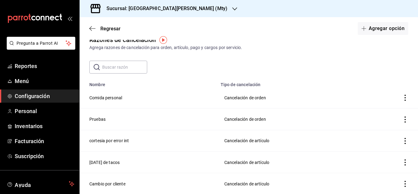
click at [405, 96] on icon "actions" at bounding box center [405, 98] width 6 height 6
click at [386, 99] on span "Eliminar" at bounding box center [383, 97] width 16 height 5
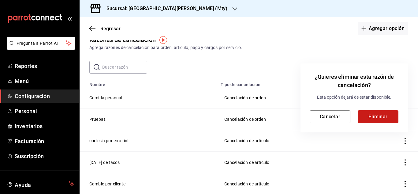
click at [393, 117] on button "Eliminar" at bounding box center [378, 116] width 41 height 13
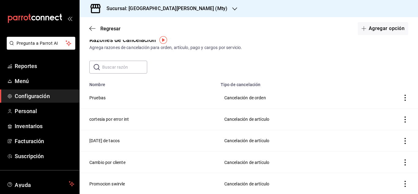
click at [148, 12] on h3 "Sucursal: [GEOGRAPHIC_DATA][PERSON_NAME] (Mty)" at bounding box center [165, 8] width 126 height 7
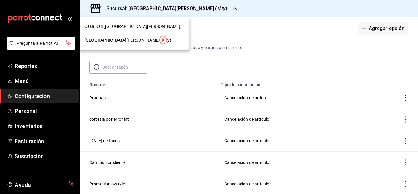
click at [116, 30] on div "Casa Kali ([GEOGRAPHIC_DATA][PERSON_NAME])" at bounding box center [135, 27] width 110 height 14
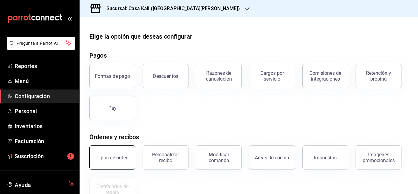
click at [128, 150] on button "Tipos de orden" at bounding box center [112, 157] width 46 height 24
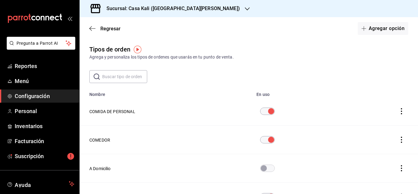
click at [401, 110] on icon "actions" at bounding box center [401, 111] width 6 height 6
click at [386, 118] on span "Eliminar" at bounding box center [383, 119] width 16 height 5
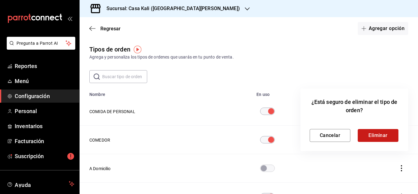
click at [375, 136] on button "Eliminar" at bounding box center [378, 135] width 41 height 13
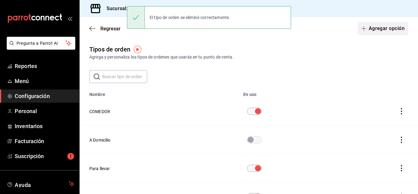
click at [376, 32] on button "Agregar opción" at bounding box center [383, 28] width 50 height 13
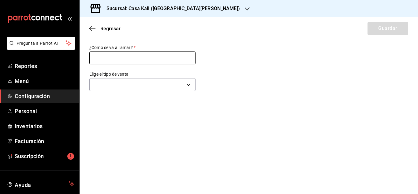
click at [186, 61] on input "text" at bounding box center [142, 57] width 106 height 13
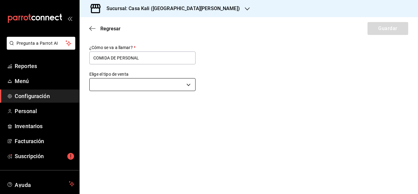
type input "COMIDA DE PERSONAL"
click at [128, 83] on body "Pregunta a Parrot AI Reportes Menú Configuración Personal Inventarios Facturaci…" at bounding box center [209, 97] width 418 height 194
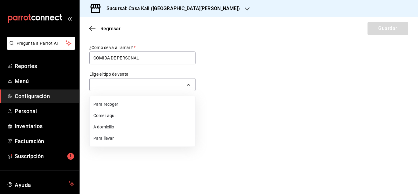
click at [111, 138] on li "Para llevar" at bounding box center [143, 138] width 106 height 11
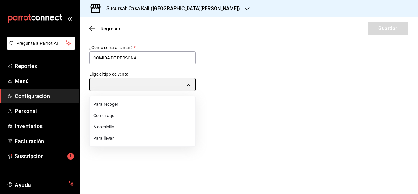
type input "TAKE_OUT"
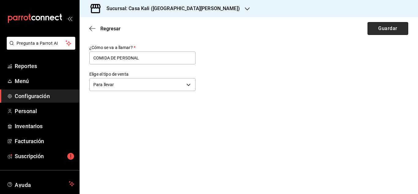
click at [383, 30] on button "Guardar" at bounding box center [388, 28] width 41 height 13
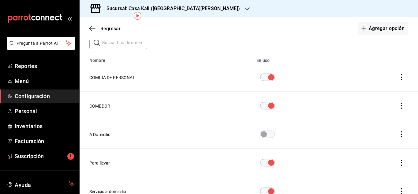
scroll to position [34, 0]
click at [119, 9] on h3 "Sucursal: Casa Kali ([GEOGRAPHIC_DATA][PERSON_NAME])" at bounding box center [171, 8] width 138 height 7
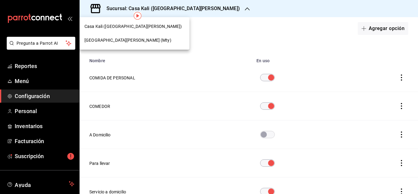
click at [119, 38] on span "[GEOGRAPHIC_DATA][PERSON_NAME] (Mty)" at bounding box center [127, 40] width 87 height 6
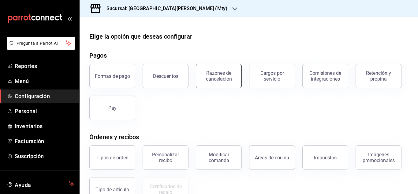
click at [212, 72] on div "Razones de cancelación" at bounding box center [219, 76] width 38 height 12
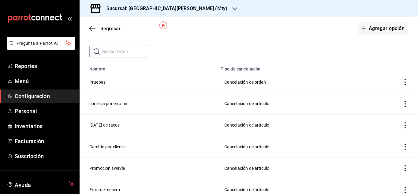
scroll to position [36, 0]
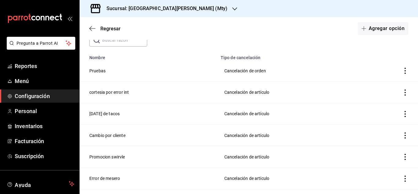
click at [406, 92] on icon "actions" at bounding box center [405, 92] width 6 height 6
click at [388, 92] on span "Eliminar" at bounding box center [383, 92] width 16 height 5
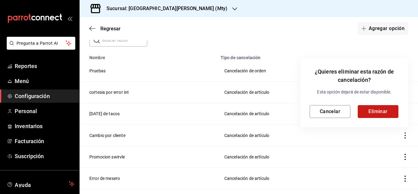
click at [379, 110] on button "Eliminar" at bounding box center [378, 111] width 41 height 13
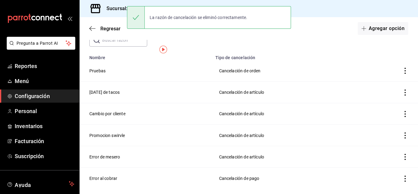
scroll to position [0, 0]
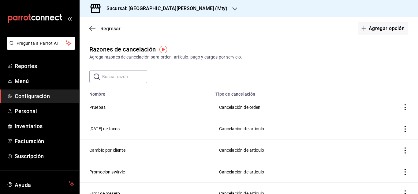
click at [91, 27] on icon "button" at bounding box center [90, 28] width 2 height 5
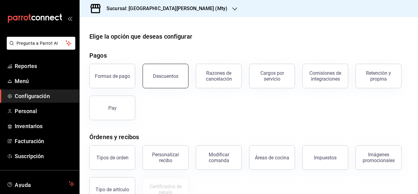
click at [170, 76] on div "Descuentos" at bounding box center [165, 76] width 25 height 6
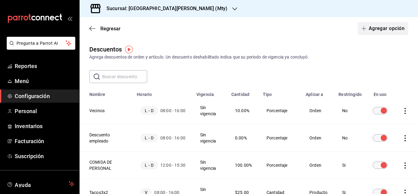
click at [378, 31] on button "Agregar opción" at bounding box center [383, 28] width 50 height 13
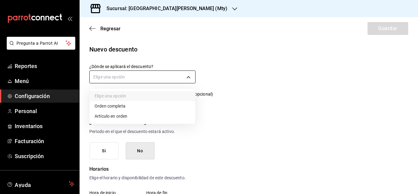
click at [163, 77] on body "Pregunta a Parrot AI Reportes Menú Configuración Personal Inventarios Facturaci…" at bounding box center [209, 97] width 418 height 194
click at [125, 117] on li "Artículo en orden" at bounding box center [143, 116] width 106 height 10
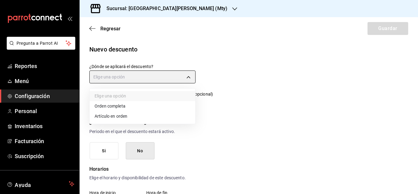
type input "ORDER_ITEM"
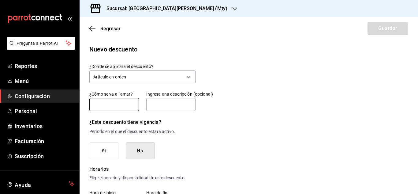
click at [112, 102] on input "text" at bounding box center [114, 104] width 50 height 13
type input "c"
type input "Cortesia por error int."
click at [192, 120] on h6 "¿Este descuento tiene vigencia?" at bounding box center [142, 122] width 106 height 9
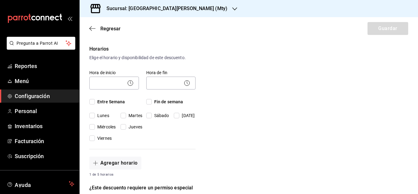
scroll to position [121, 0]
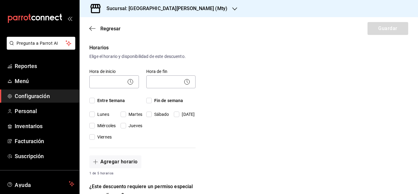
click at [92, 101] on input "Entre Semana" at bounding box center [92, 101] width 6 height 6
checkbox input "true"
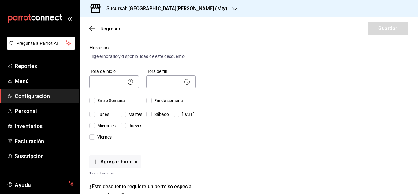
checkbox input "true"
click at [149, 101] on input "Fin de semana" at bounding box center [149, 101] width 6 height 6
checkbox input "true"
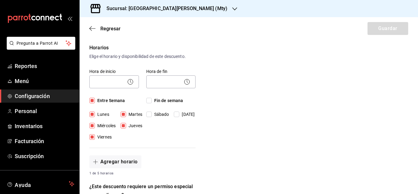
checkbox input "true"
click at [112, 81] on body "Pregunta a Parrot AI Reportes Menú Configuración Personal Inventarios Facturaci…" at bounding box center [209, 97] width 418 height 194
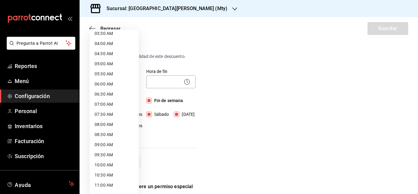
scroll to position [84, 0]
click at [107, 113] on li "08:00 AM" at bounding box center [114, 115] width 49 height 10
type input "08:00"
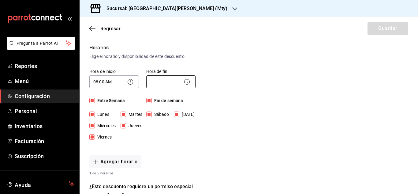
click at [170, 80] on body "Pregunta a Parrot AI Reportes Menú Configuración Personal Inventarios Facturaci…" at bounding box center [209, 97] width 418 height 194
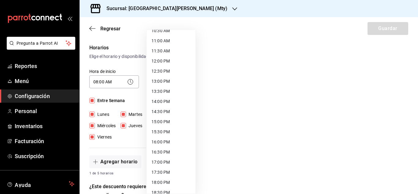
scroll to position [226, 0]
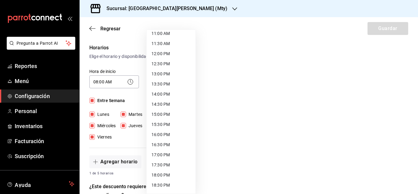
click at [162, 130] on li "16:00 PM" at bounding box center [171, 134] width 49 height 10
type input "16:00"
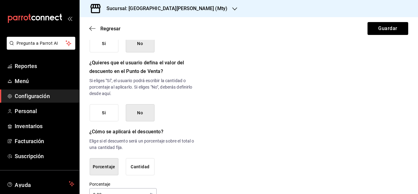
scroll to position [331, 0]
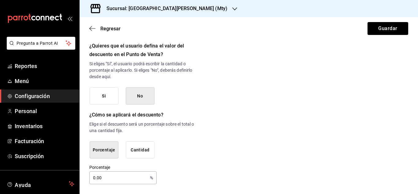
click at [102, 178] on input "0.00" at bounding box center [118, 177] width 58 height 12
type input "0"
type input "100"
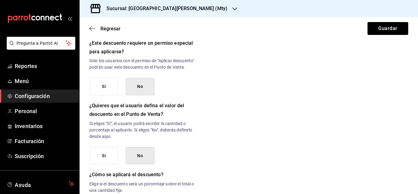
scroll to position [264, 0]
click at [111, 94] on button "Si" at bounding box center [104, 86] width 29 height 17
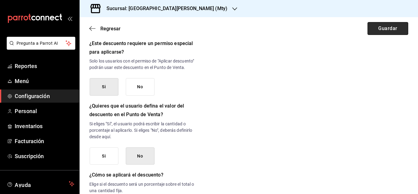
click at [374, 26] on button "Guardar" at bounding box center [388, 28] width 41 height 13
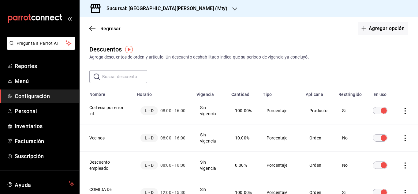
click at [156, 10] on h3 "Sucursal: [GEOGRAPHIC_DATA][PERSON_NAME] (Mty)" at bounding box center [165, 8] width 126 height 7
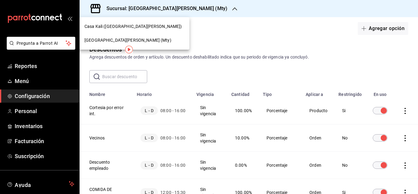
click at [119, 27] on span "Casa Kali ([GEOGRAPHIC_DATA][PERSON_NAME])" at bounding box center [133, 26] width 98 height 6
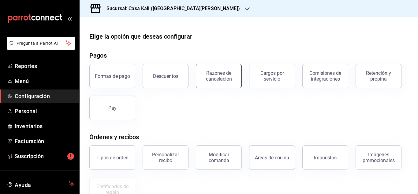
click at [218, 70] on button "Razones de cancelación" at bounding box center [219, 76] width 46 height 24
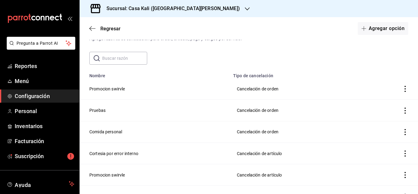
scroll to position [42, 0]
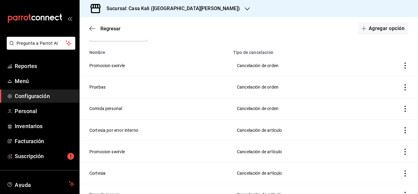
click at [406, 67] on icon "actions" at bounding box center [405, 65] width 6 height 6
click at [365, 48] on div at bounding box center [209, 97] width 418 height 194
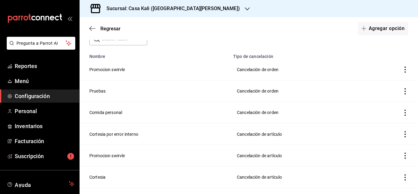
scroll to position [36, 0]
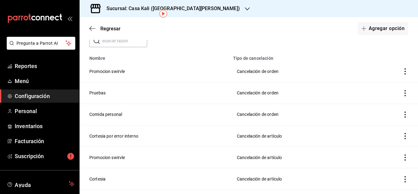
click at [405, 138] on icon "actions" at bounding box center [405, 136] width 1 height 6
click at [384, 139] on span "Eliminar" at bounding box center [377, 135] width 27 height 7
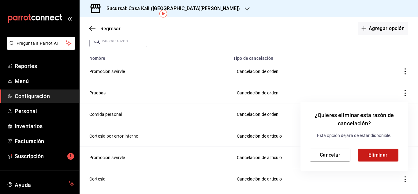
click at [373, 154] on button "Eliminar" at bounding box center [378, 154] width 41 height 13
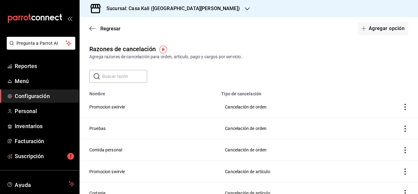
scroll to position [0, 0]
click at [94, 28] on icon "button" at bounding box center [92, 29] width 6 height 6
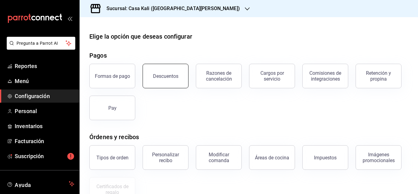
click at [180, 70] on button "Descuentos" at bounding box center [166, 76] width 46 height 24
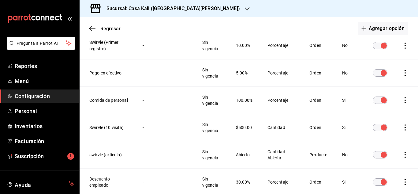
scroll to position [230, 0]
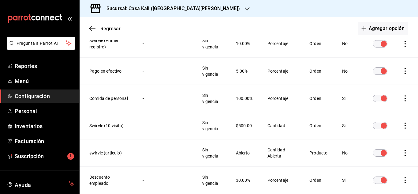
click at [404, 100] on icon "actions" at bounding box center [405, 98] width 6 height 6
click at [372, 106] on span "Eliminar" at bounding box center [377, 106] width 27 height 7
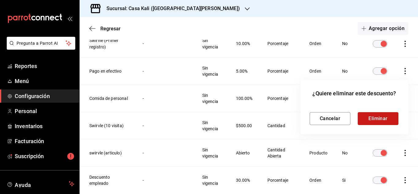
click at [369, 116] on button "Eliminar" at bounding box center [378, 118] width 41 height 13
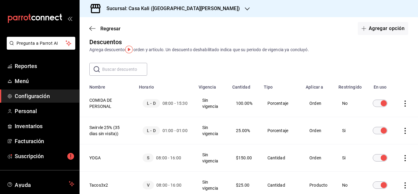
scroll to position [0, 0]
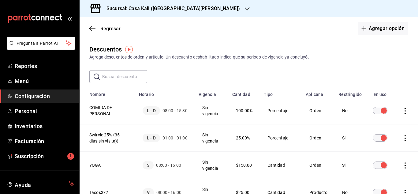
click at [94, 32] on div "Regresar Agregar opción" at bounding box center [249, 28] width 338 height 23
click at [91, 30] on icon "button" at bounding box center [92, 29] width 6 height 6
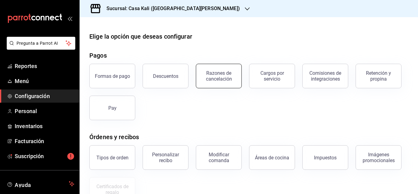
click at [218, 76] on div "Razones de cancelación" at bounding box center [219, 76] width 38 height 12
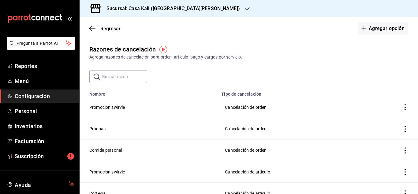
click at [405, 105] on icon "actions" at bounding box center [405, 107] width 1 height 6
click at [390, 107] on span "Eliminar" at bounding box center [383, 107] width 16 height 5
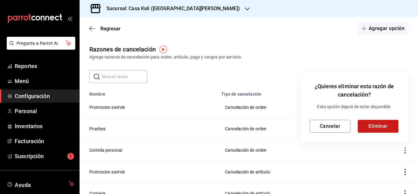
click at [385, 121] on button "Eliminar" at bounding box center [378, 126] width 41 height 13
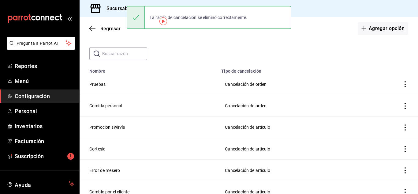
scroll to position [29, 0]
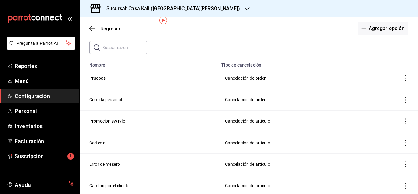
click at [406, 101] on icon "actions" at bounding box center [405, 100] width 6 height 6
click at [381, 102] on span "Eliminar" at bounding box center [377, 99] width 27 height 7
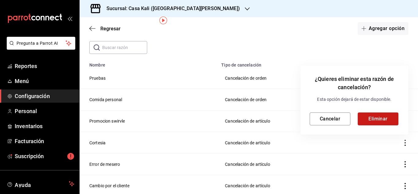
click at [383, 121] on button "Eliminar" at bounding box center [378, 118] width 41 height 13
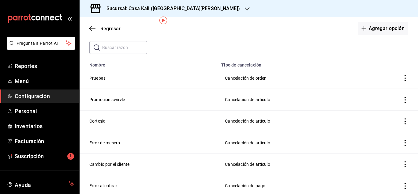
click at [405, 101] on icon "actions" at bounding box center [405, 100] width 6 height 6
click at [381, 100] on span "Eliminar" at bounding box center [383, 99] width 16 height 5
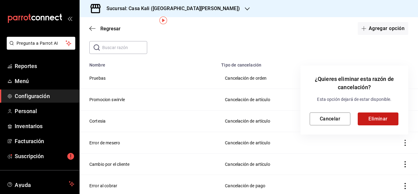
click at [371, 117] on button "Eliminar" at bounding box center [378, 118] width 41 height 13
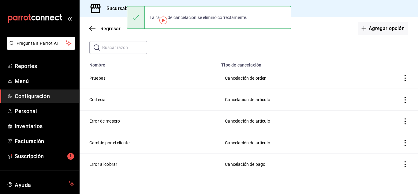
click at [407, 99] on icon "actions" at bounding box center [405, 100] width 6 height 6
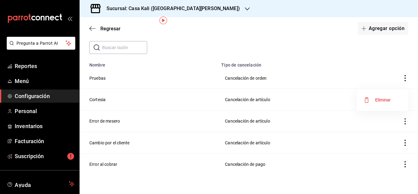
click at [384, 103] on li "Eliminar" at bounding box center [382, 99] width 51 height 17
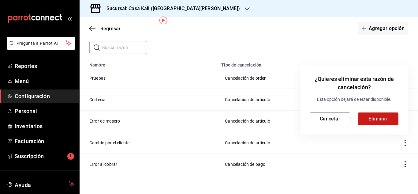
click at [382, 120] on button "Eliminar" at bounding box center [378, 118] width 41 height 13
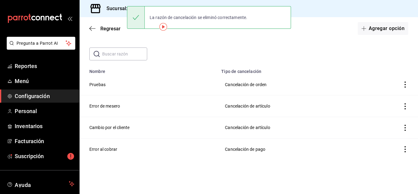
scroll to position [23, 0]
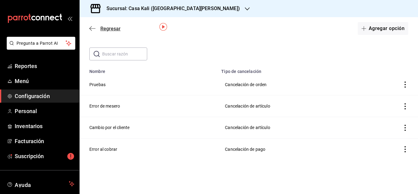
click at [93, 30] on icon "button" at bounding box center [92, 29] width 6 height 6
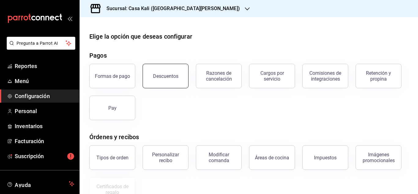
click at [153, 83] on button "Descuentos" at bounding box center [166, 76] width 46 height 24
